Goal: Task Accomplishment & Management: Use online tool/utility

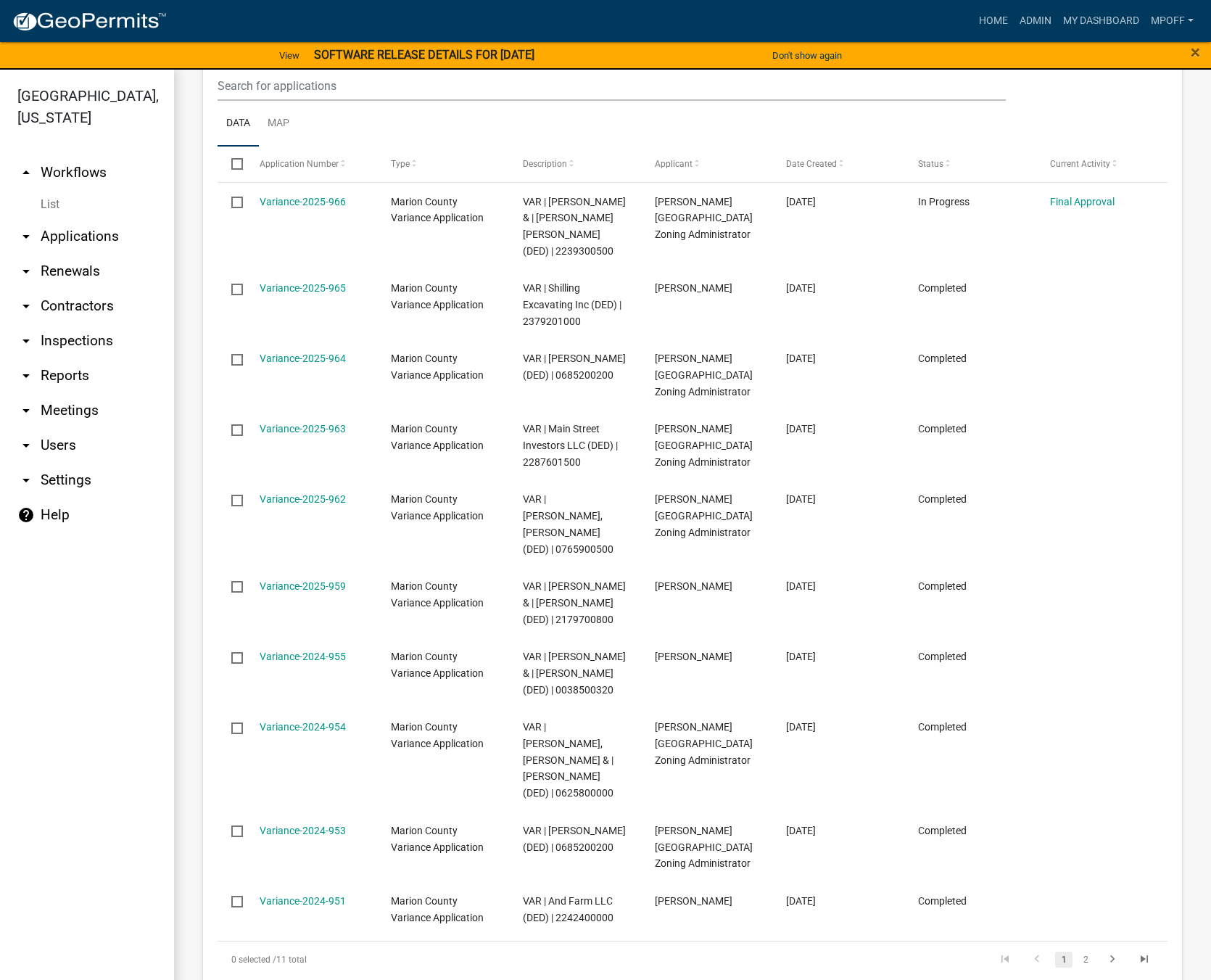
scroll to position [613, 0]
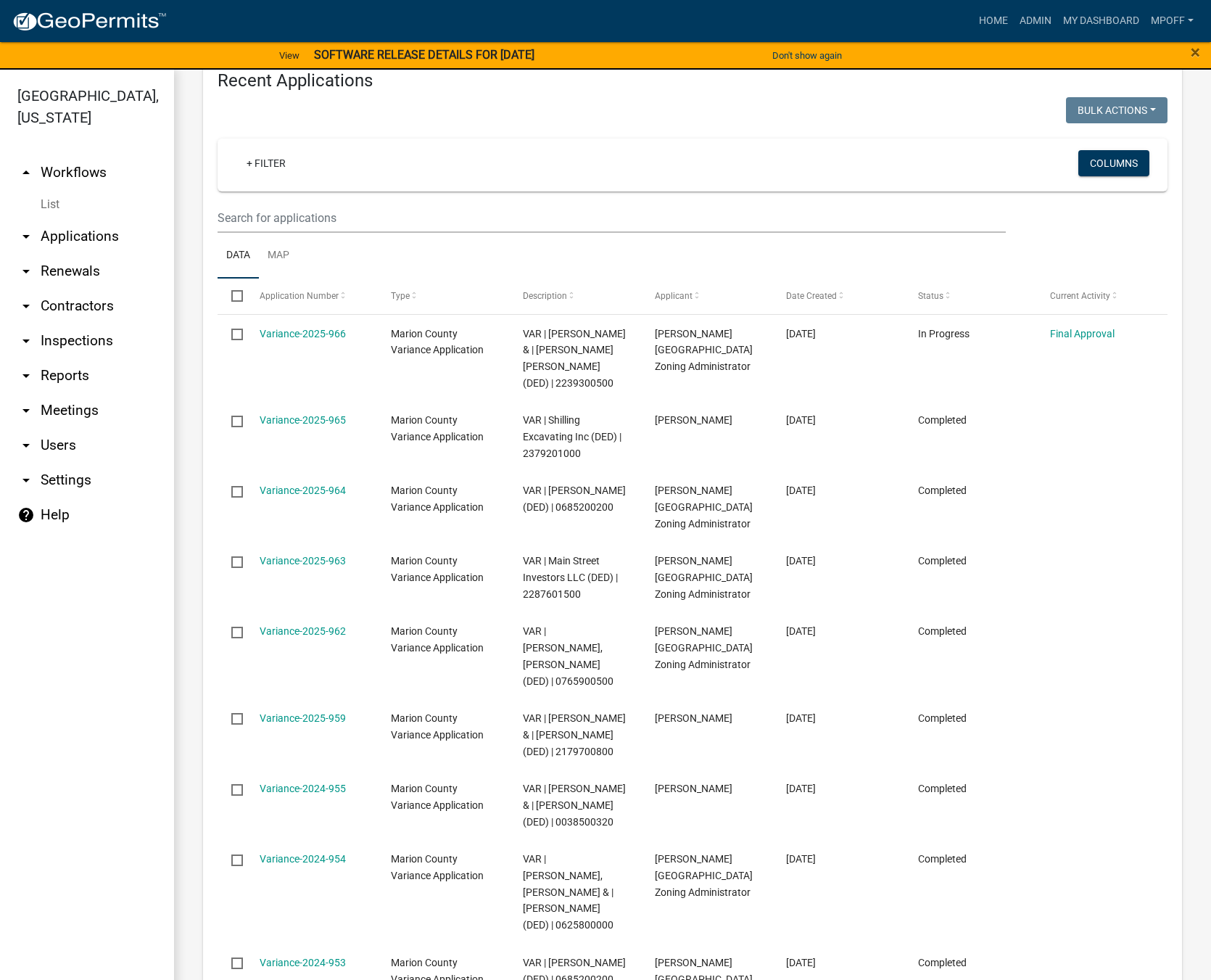
click at [60, 190] on link "List" at bounding box center [87, 204] width 174 height 29
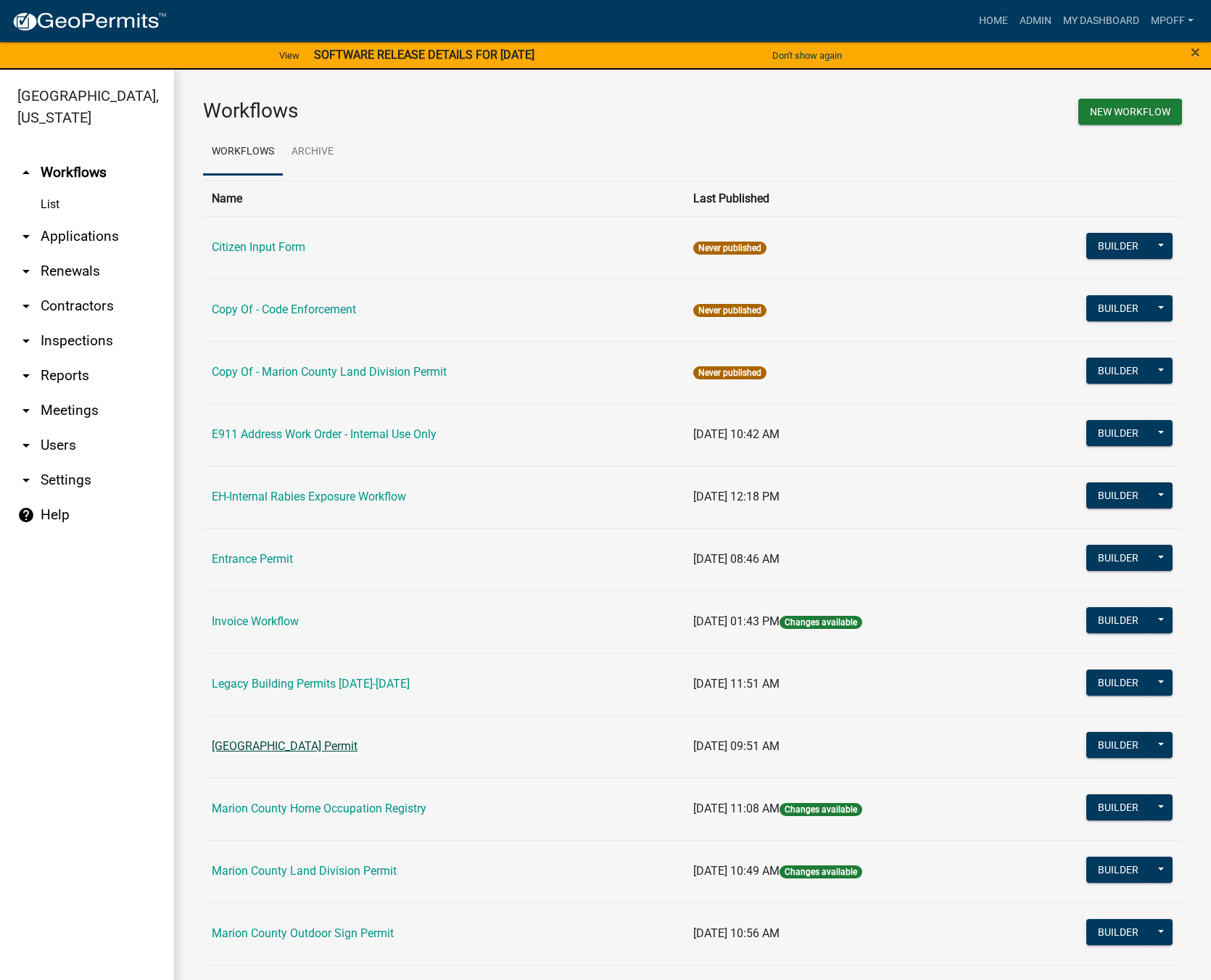
click at [275, 747] on link "[GEOGRAPHIC_DATA] Permit" at bounding box center [284, 746] width 145 height 13
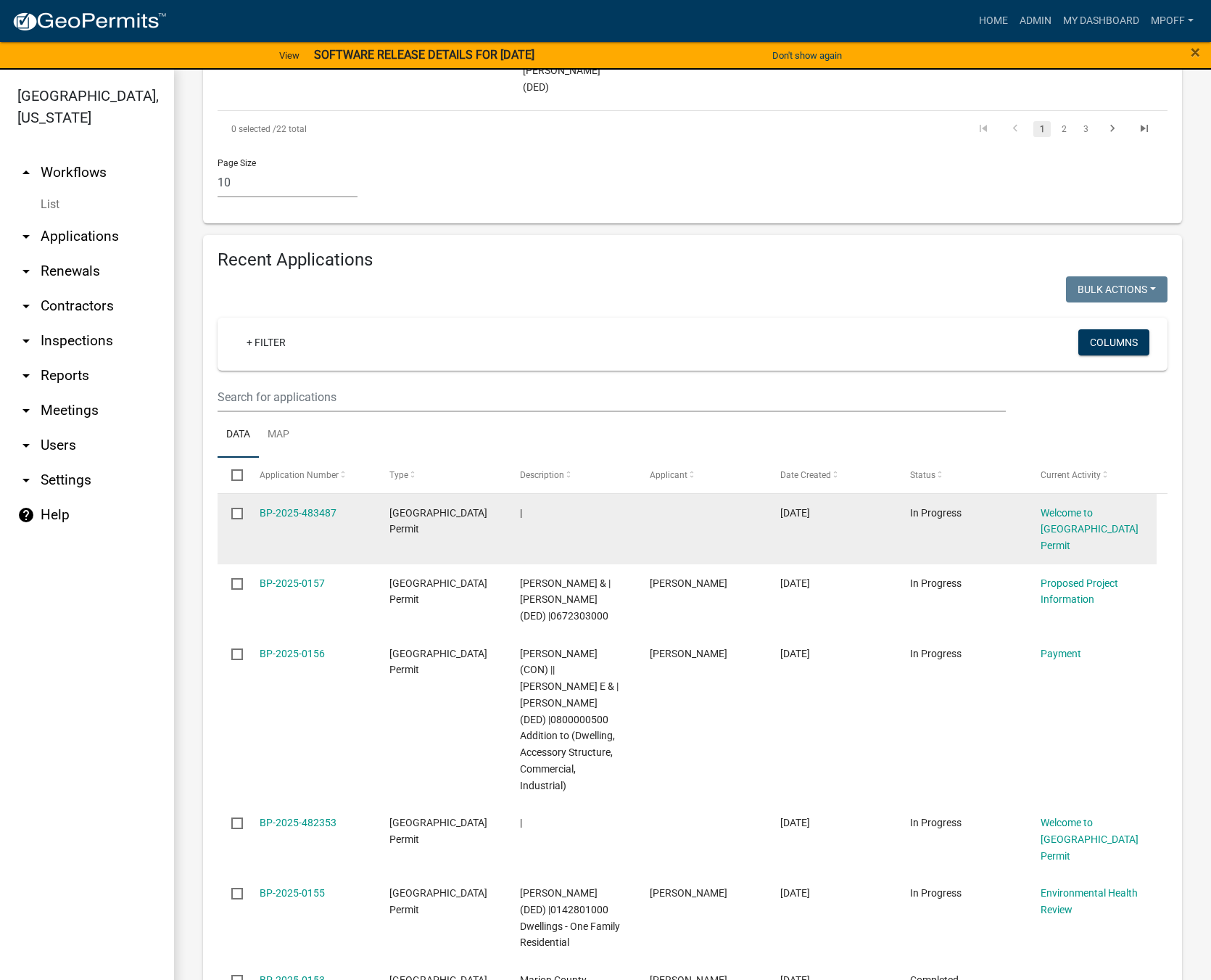
scroll to position [1886, 0]
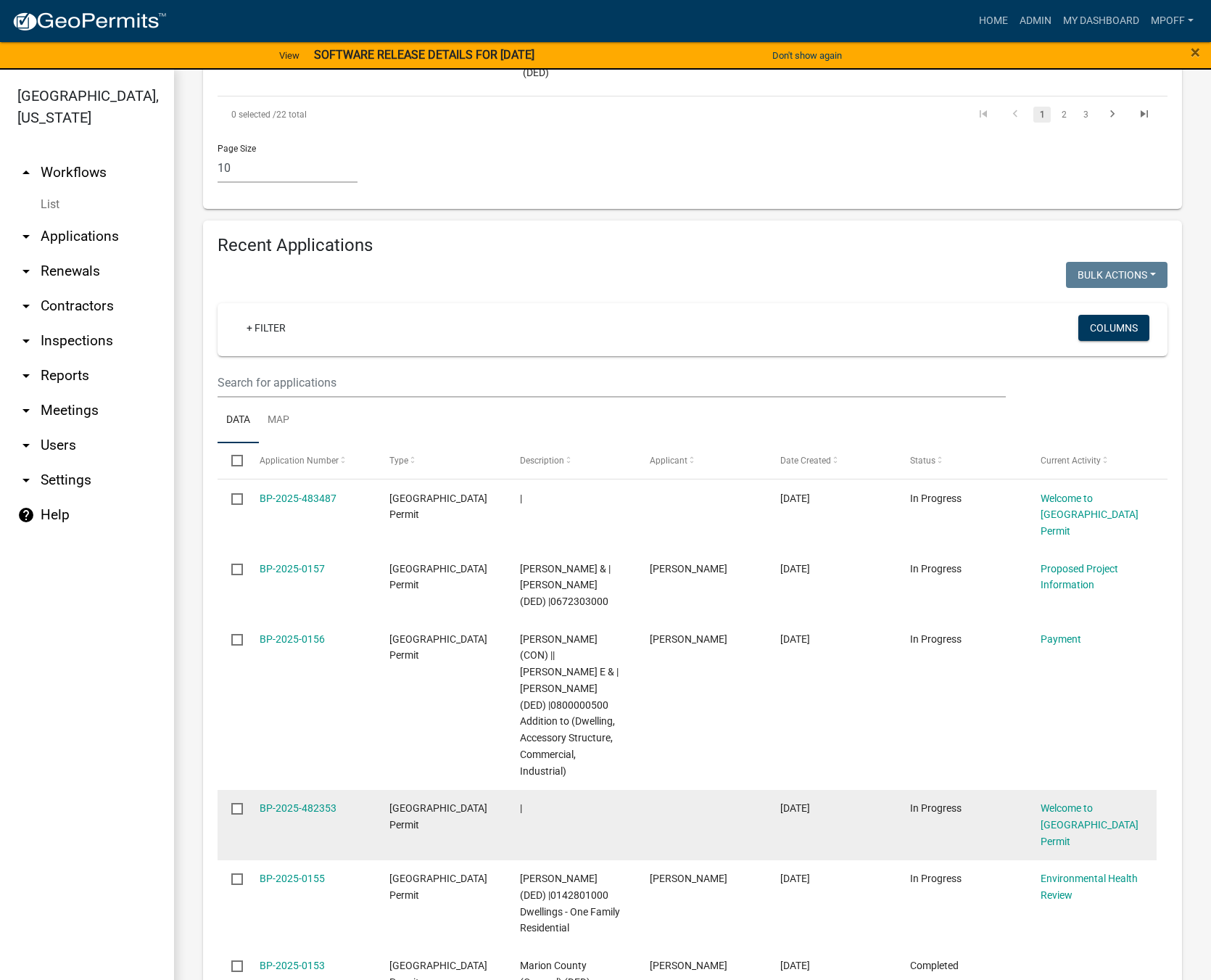
click at [240, 803] on input "checkbox" at bounding box center [236, 808] width 10 height 10
checkbox input "true"
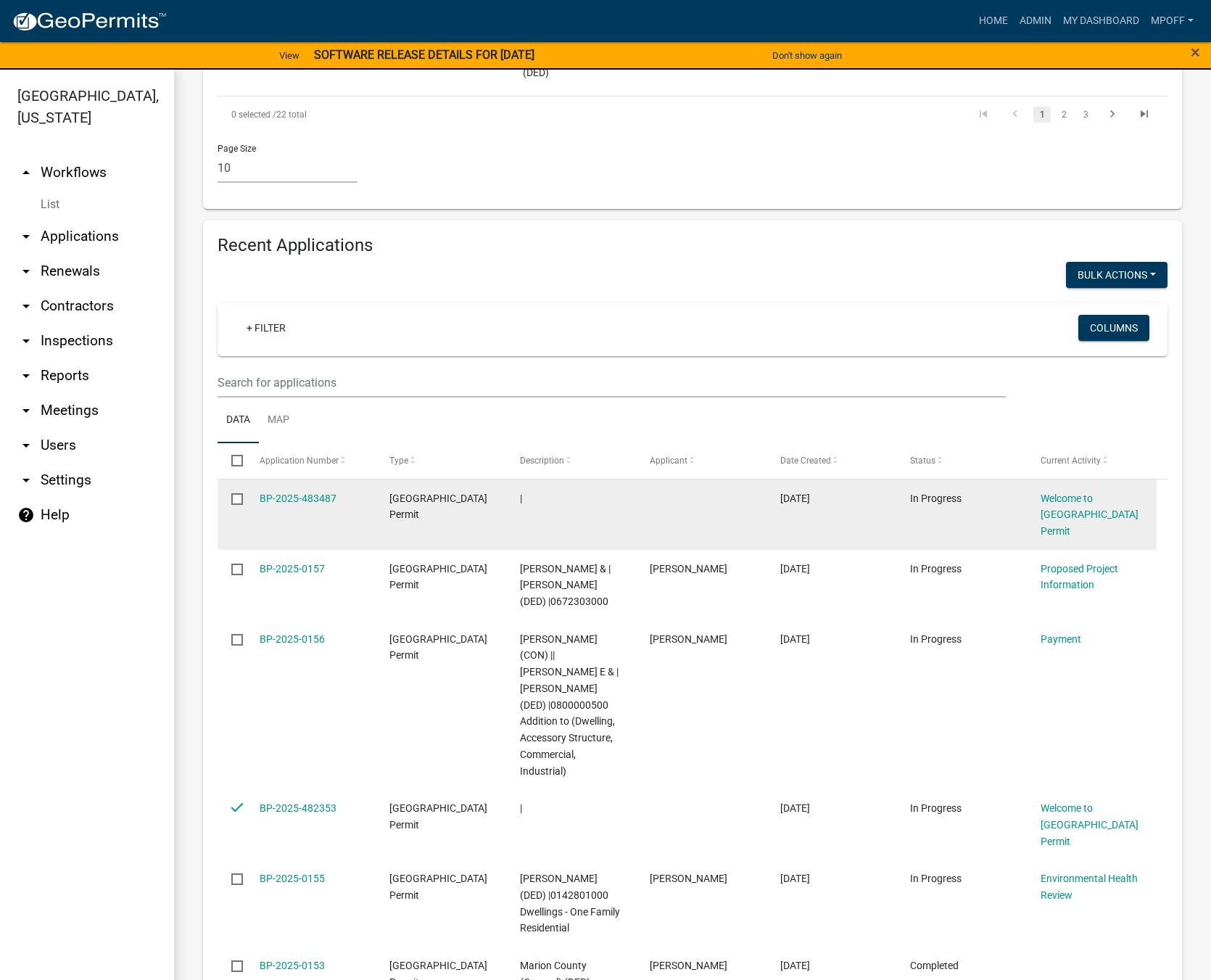
click at [241, 493] on input "checkbox" at bounding box center [236, 498] width 10 height 10
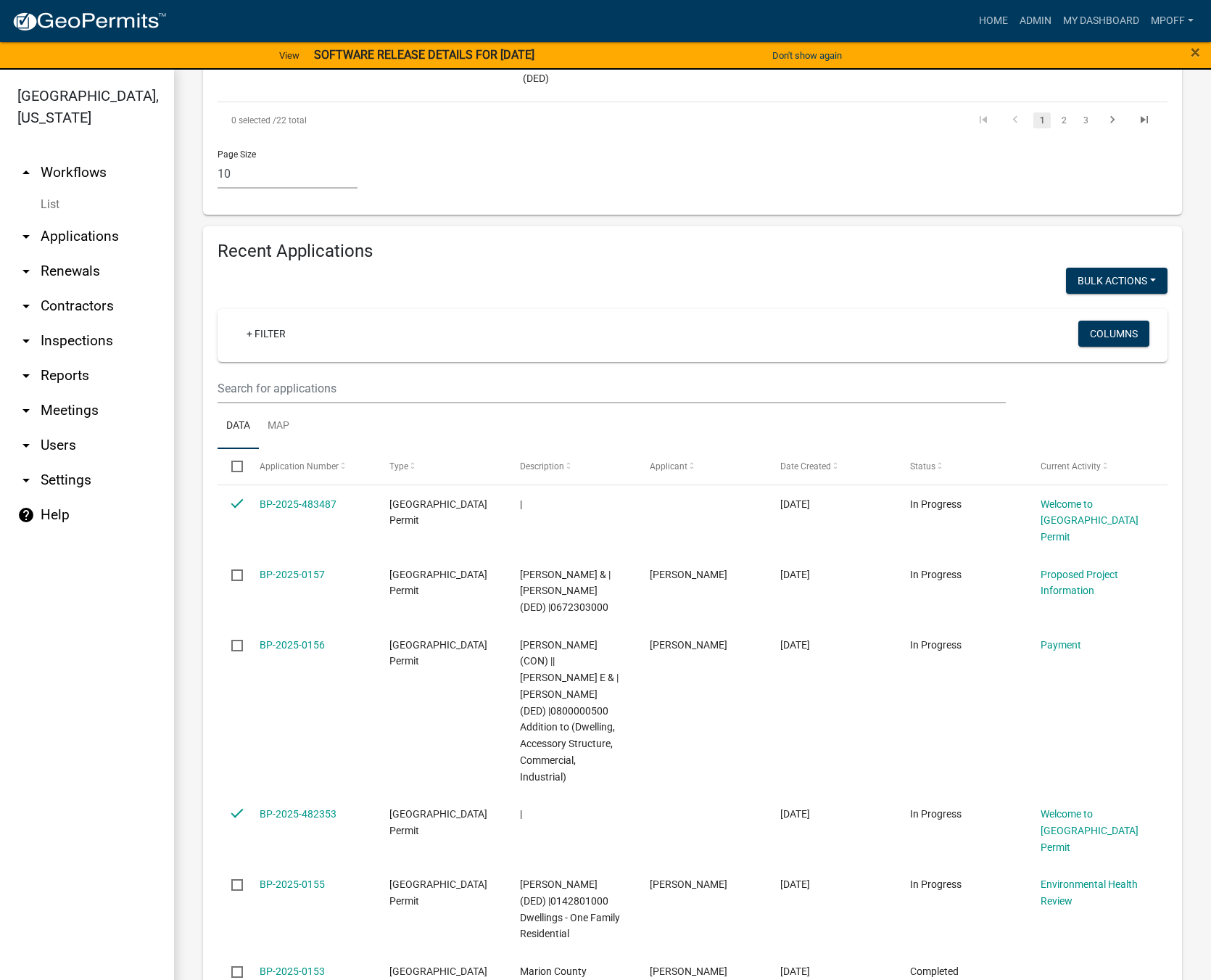
scroll to position [1589, 0]
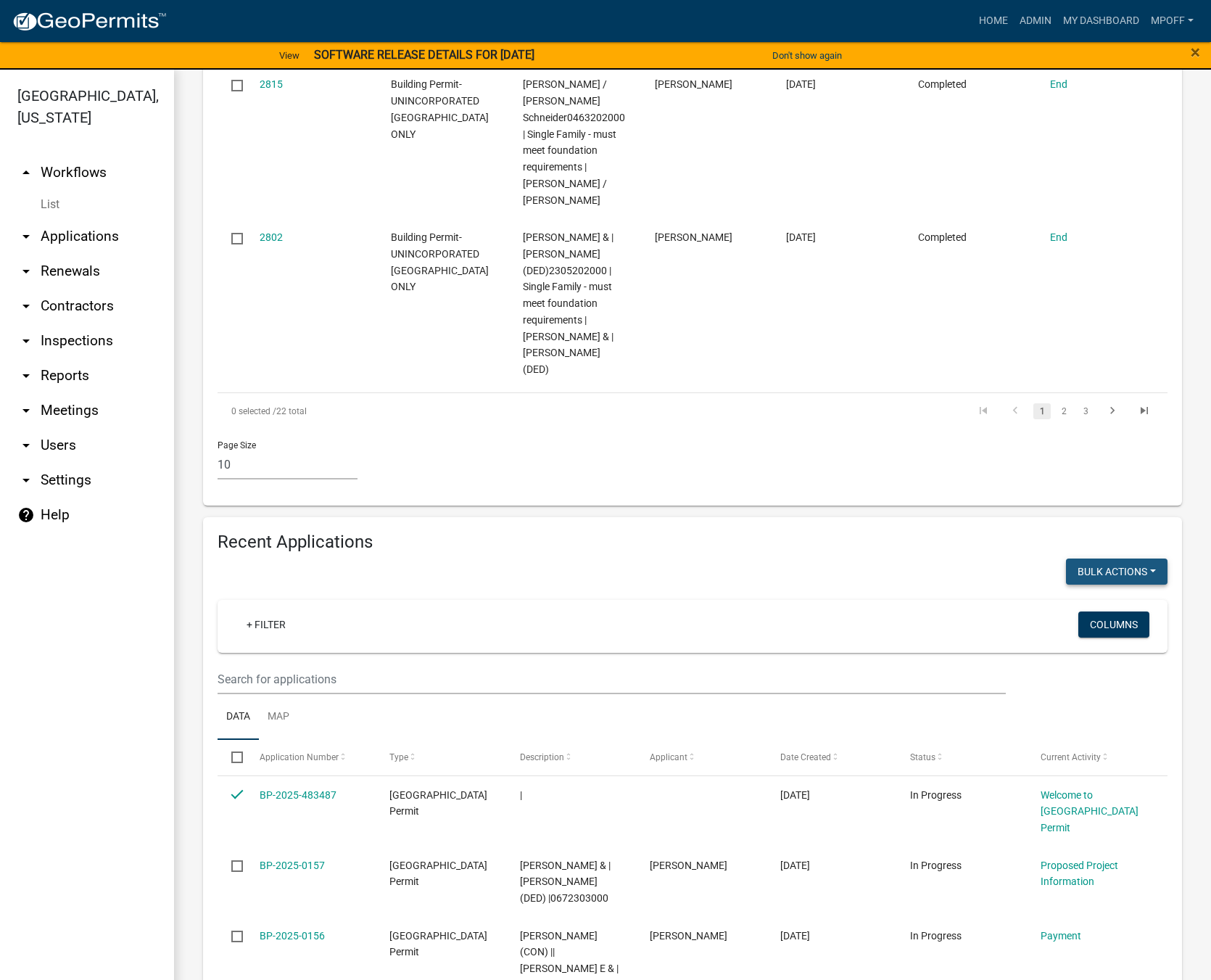
click at [1146, 558] on button "Bulk Actions" at bounding box center [1116, 571] width 101 height 26
click at [1100, 592] on button "Void" at bounding box center [1109, 609] width 116 height 35
checkbox input "false"
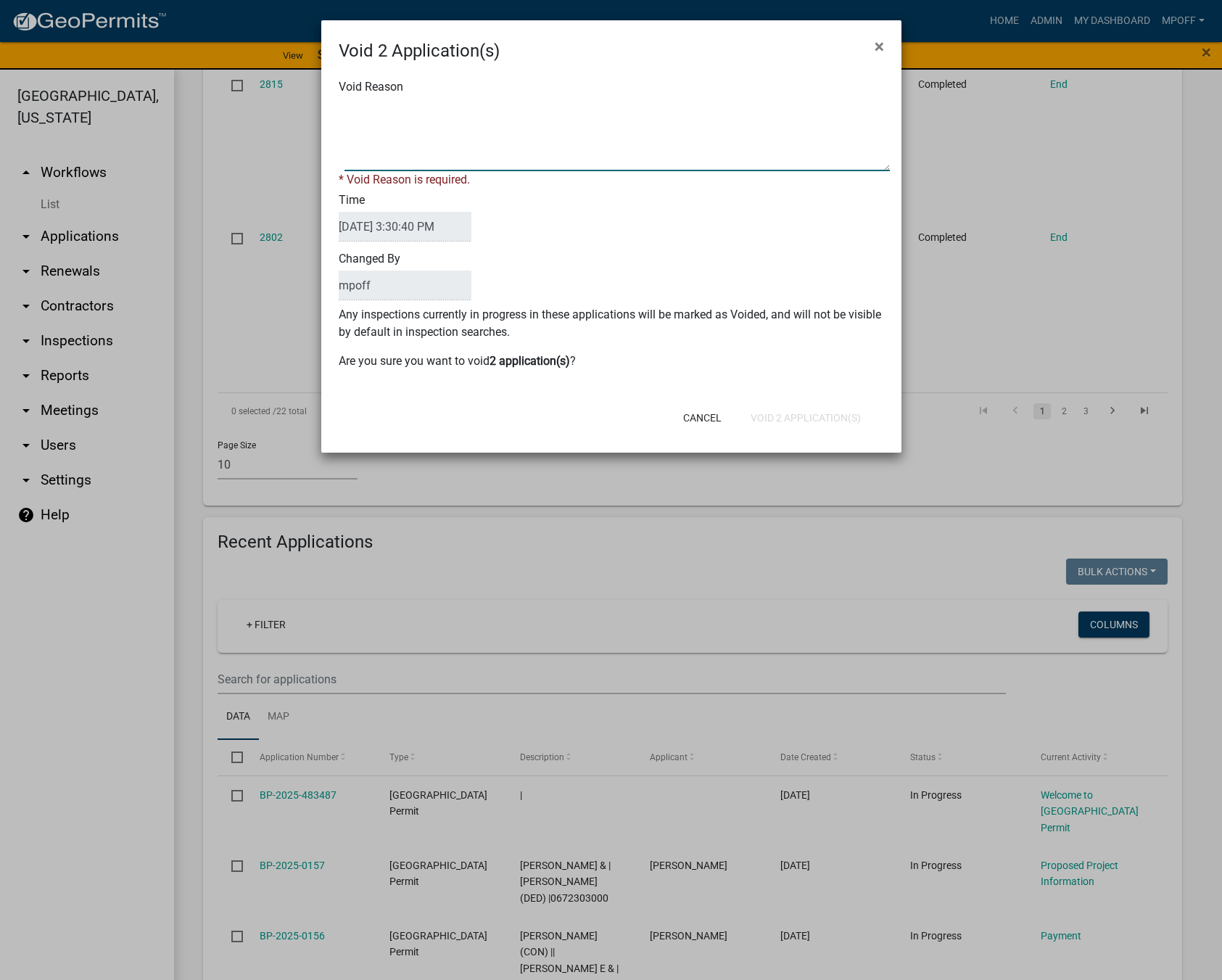
click at [433, 120] on textarea "Void Reason" at bounding box center [617, 134] width 545 height 72
type textarea "inquiry"
click at [818, 414] on div "Cancel Void 2 Application(s)" at bounding box center [706, 417] width 357 height 38
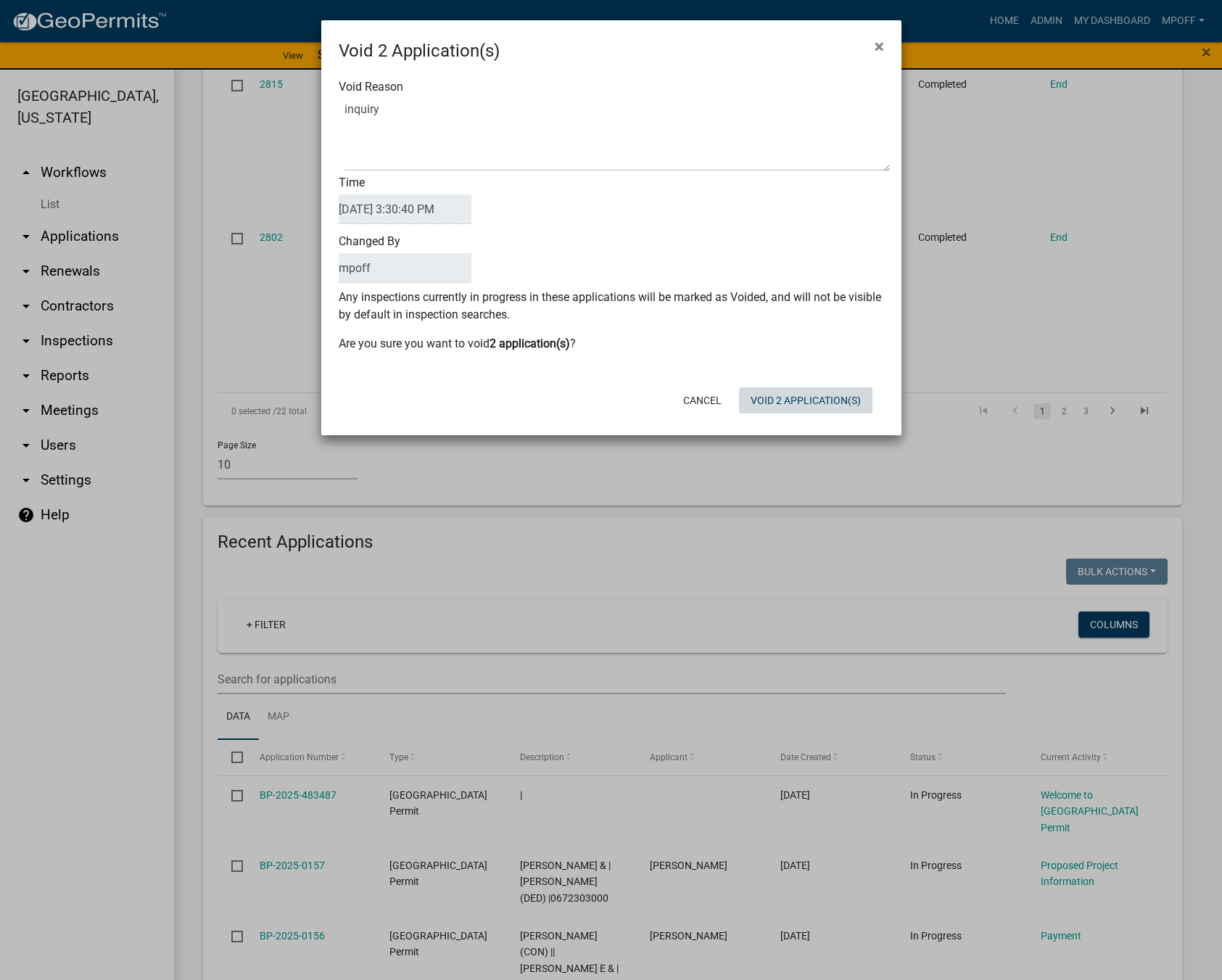
click at [810, 395] on button "Void 2 Application(s)" at bounding box center [806, 400] width 134 height 26
